Goal: Task Accomplishment & Management: Use online tool/utility

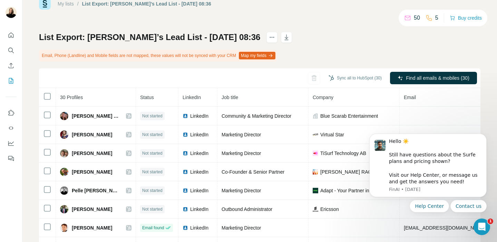
scroll to position [17, 0]
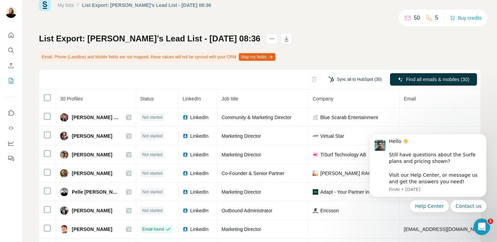
click at [361, 78] on button "Sync all to HubSpot (30)" at bounding box center [355, 79] width 63 height 10
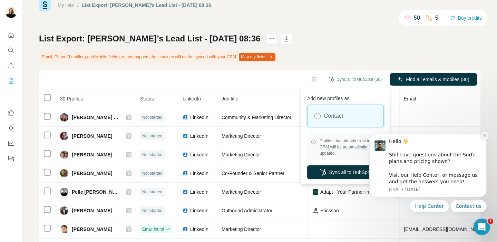
click at [486, 137] on button "Dismiss notification" at bounding box center [484, 135] width 9 height 9
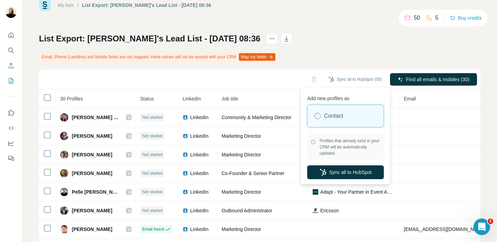
click at [351, 58] on div "List Export: [PERSON_NAME]’s Lead List - [DATE] 08:36 Email, Phone (Landline) a…" at bounding box center [259, 152] width 441 height 238
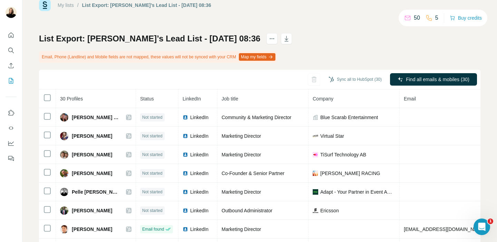
scroll to position [23, 0]
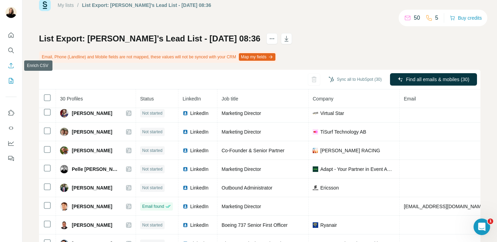
click at [13, 62] on icon "Enrich CSV" at bounding box center [11, 65] width 7 height 7
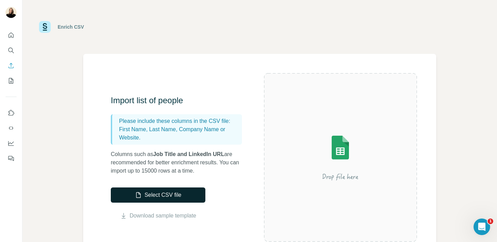
click at [155, 194] on button "Select CSV file" at bounding box center [158, 194] width 95 height 15
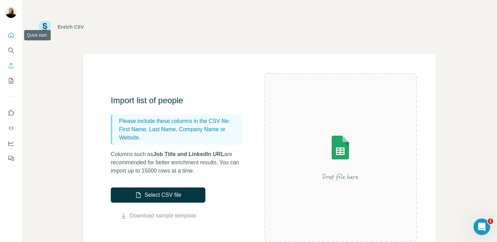
click at [9, 33] on icon "Quick start" at bounding box center [11, 35] width 7 height 7
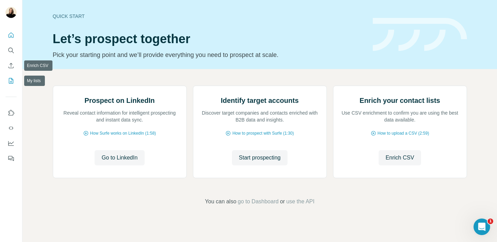
click at [12, 82] on icon "My lists" at bounding box center [11, 80] width 7 height 7
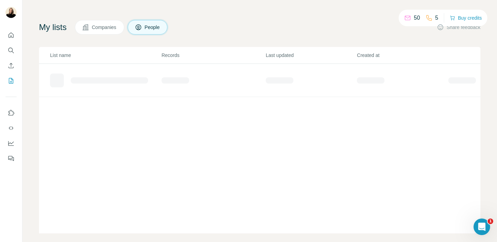
scroll to position [32, 0]
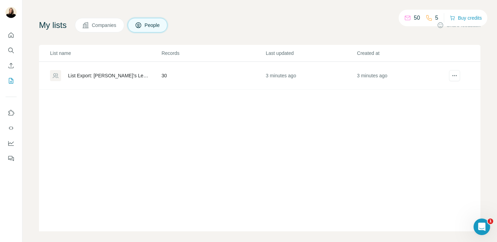
click at [125, 73] on div "List Export: [PERSON_NAME]’s Lead List - [DATE] 08:36" at bounding box center [109, 75] width 82 height 7
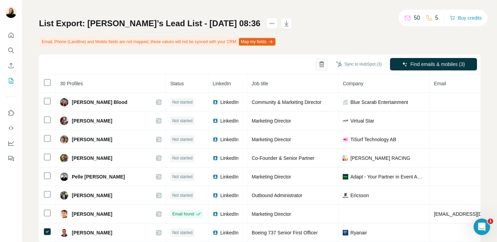
click at [318, 62] on icon "button" at bounding box center [321, 64] width 7 height 7
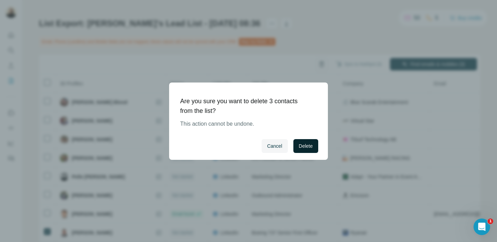
click at [299, 147] on span "Delete" at bounding box center [306, 145] width 14 height 7
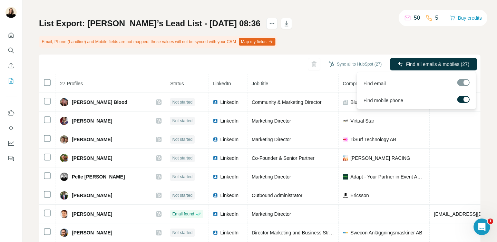
click at [463, 99] on div at bounding box center [466, 100] width 6 height 6
click at [464, 82] on div at bounding box center [463, 82] width 12 height 7
click at [455, 62] on span "Find all emails (27)" at bounding box center [449, 64] width 41 height 7
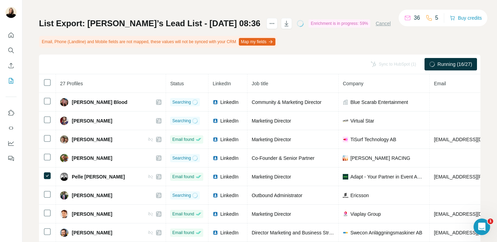
click at [364, 43] on div "List Export: [PERSON_NAME]’s Lead List - [DATE] 08:36 Enrichment is in progress…" at bounding box center [259, 137] width 441 height 238
click at [356, 38] on div "List Export: [PERSON_NAME]’s Lead List - [DATE] 08:36 Enrichment is in progress…" at bounding box center [259, 137] width 441 height 238
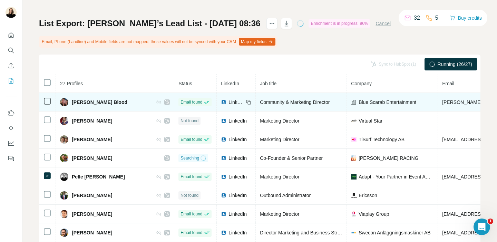
click at [246, 103] on icon at bounding box center [249, 102] width 6 height 6
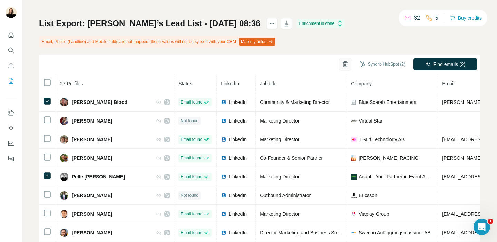
click at [344, 65] on icon "button" at bounding box center [345, 64] width 7 height 7
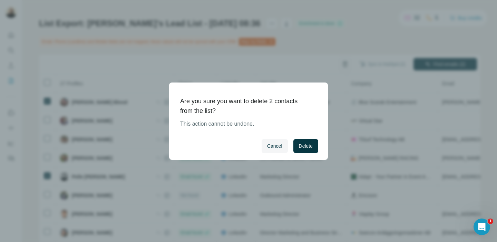
click at [301, 156] on div "Cancel Delete" at bounding box center [248, 146] width 159 height 28
click at [301, 148] on span "Delete" at bounding box center [306, 145] width 14 height 7
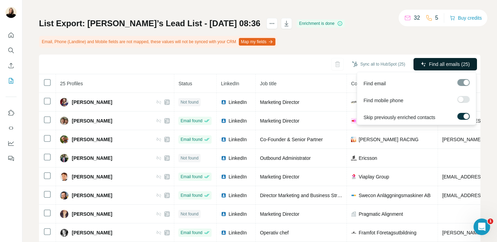
click at [463, 61] on span "Find all emails (25)" at bounding box center [449, 64] width 41 height 7
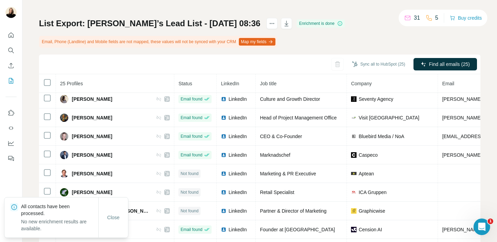
scroll to position [302, 0]
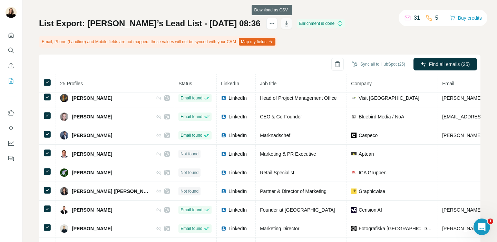
click at [283, 20] on icon "button" at bounding box center [286, 23] width 7 height 7
